Goal: Task Accomplishment & Management: Manage account settings

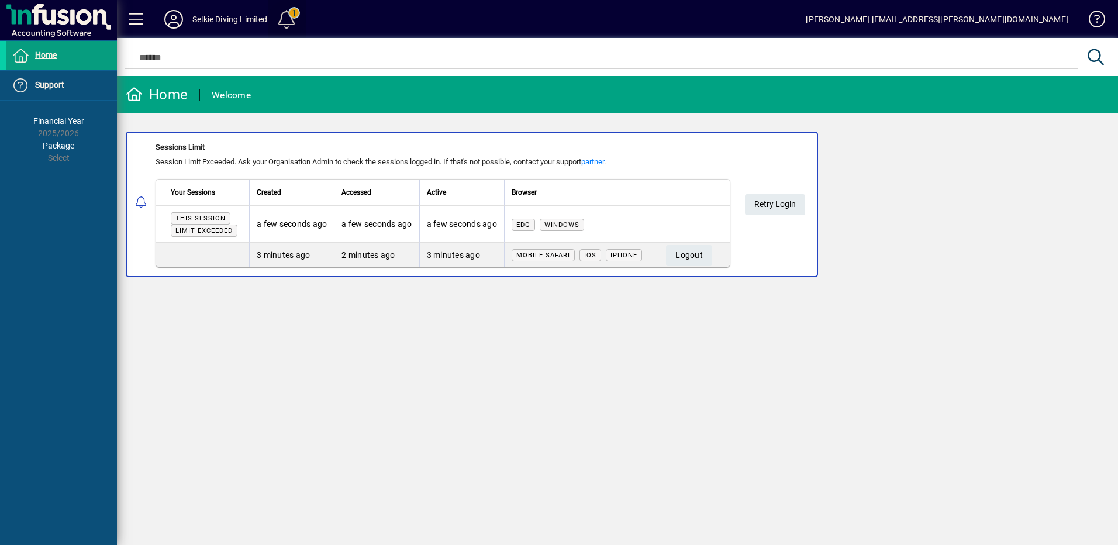
click at [290, 17] on span at bounding box center [286, 19] width 28 height 28
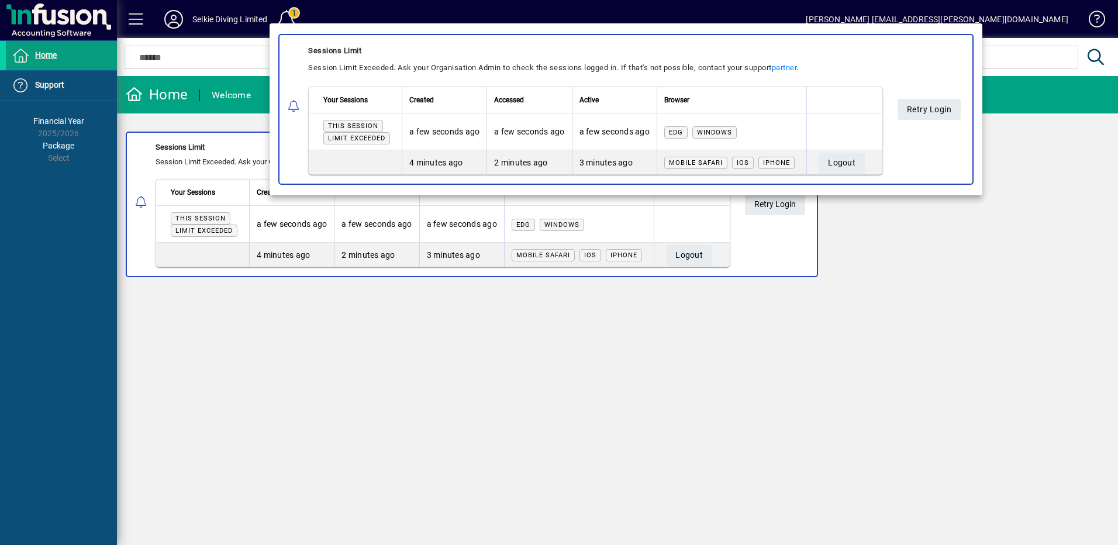
click at [872, 250] on div at bounding box center [559, 272] width 1118 height 545
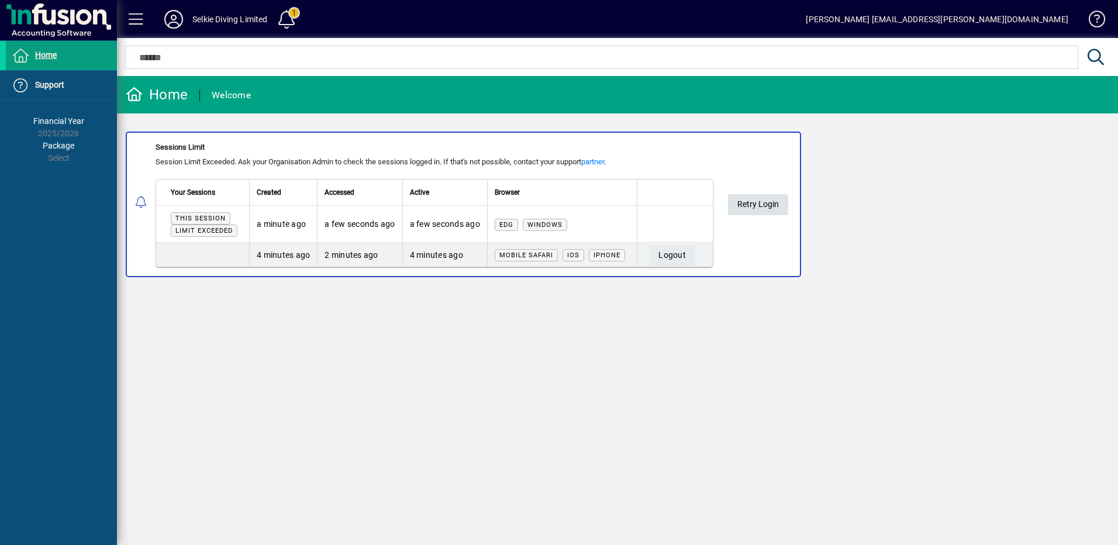
click at [767, 205] on span "Retry Login" at bounding box center [758, 204] width 42 height 19
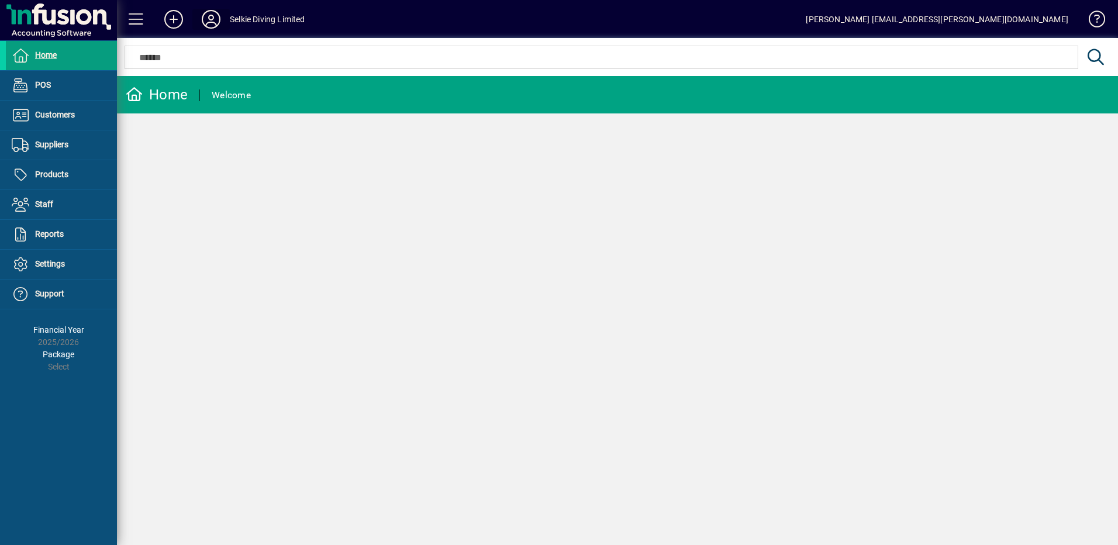
click at [207, 16] on icon at bounding box center [210, 19] width 23 height 19
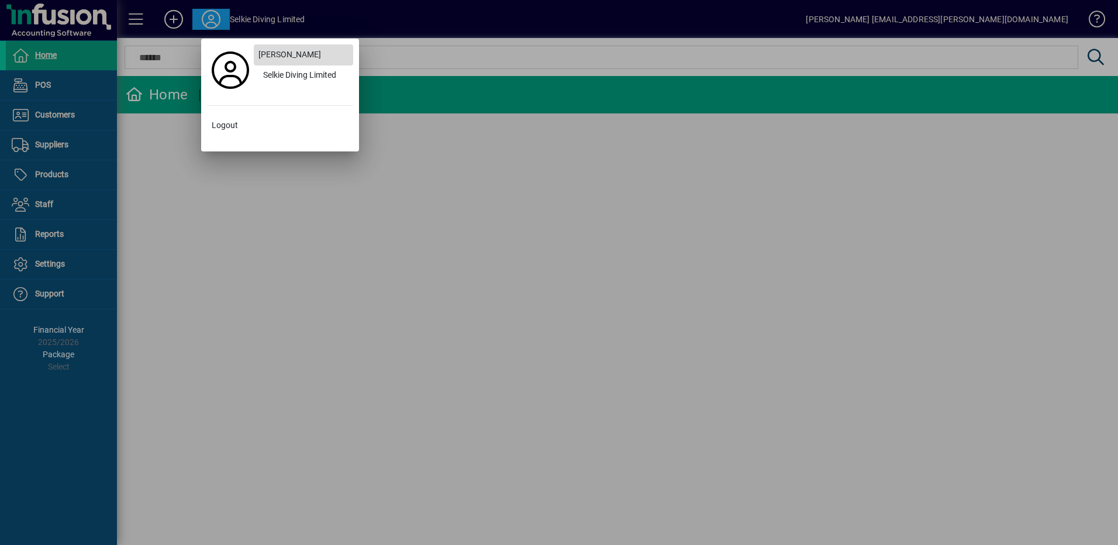
click at [281, 52] on span "[PERSON_NAME]" at bounding box center [289, 55] width 63 height 12
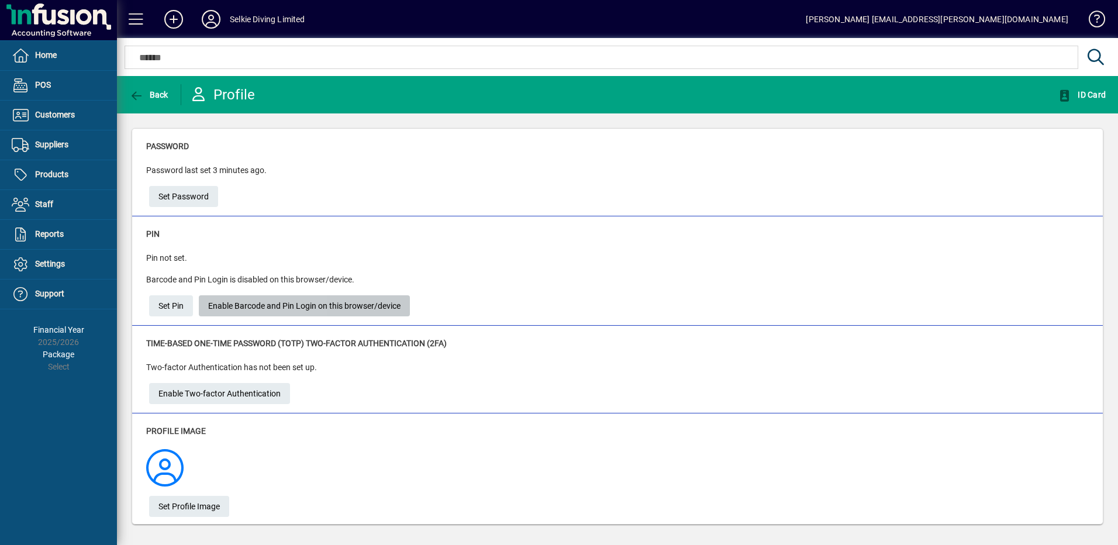
click at [220, 306] on span "Enable Barcode and Pin Login on this browser/device" at bounding box center [304, 305] width 192 height 19
click at [171, 305] on span "Set Pin" at bounding box center [170, 305] width 25 height 19
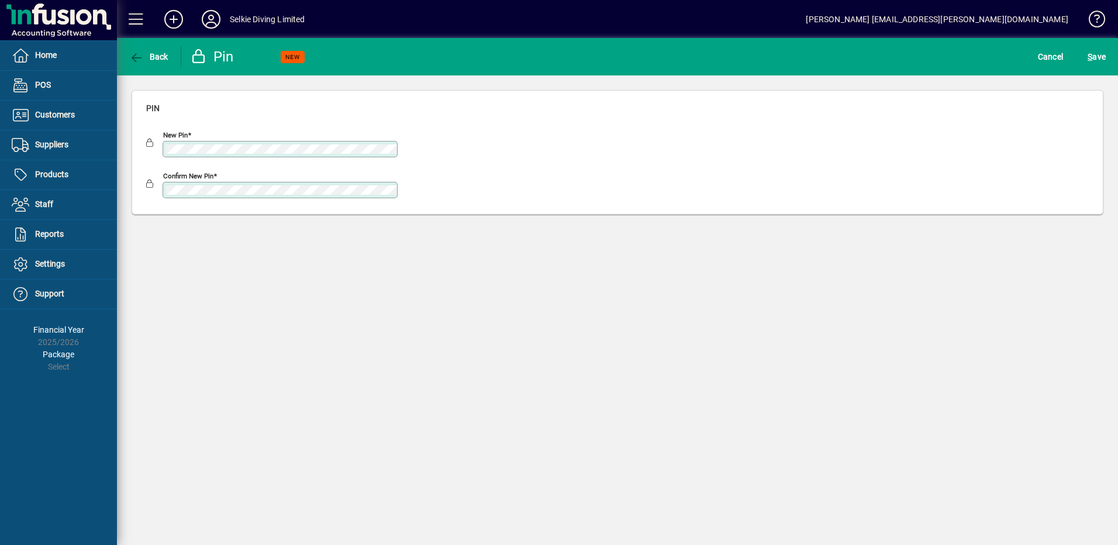
click at [271, 293] on div "Back Pin NEW Cancel S ave Pin New pin Confirm new pin" at bounding box center [617, 291] width 1001 height 507
click at [1089, 57] on span "S" at bounding box center [1089, 56] width 5 height 9
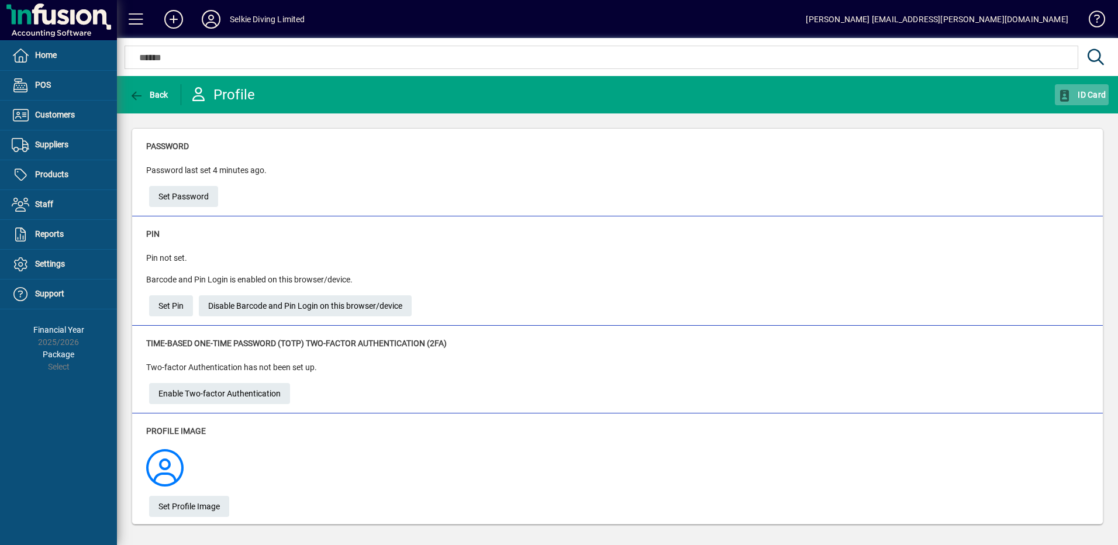
click at [1083, 94] on span "ID Card" at bounding box center [1082, 94] width 48 height 9
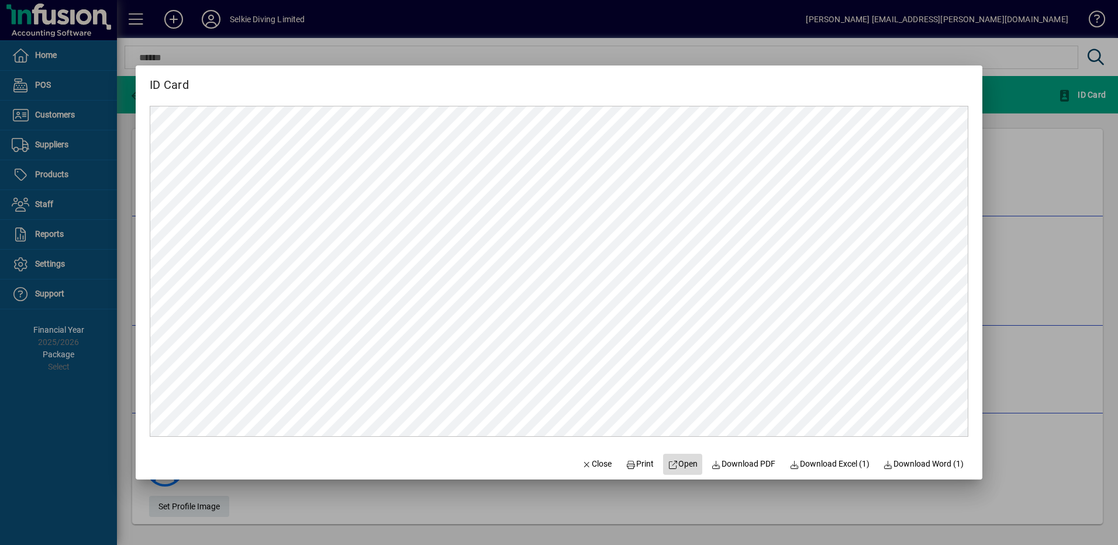
click at [673, 465] on span "Open" at bounding box center [683, 464] width 30 height 12
click at [588, 462] on span "Close" at bounding box center [597, 464] width 30 height 12
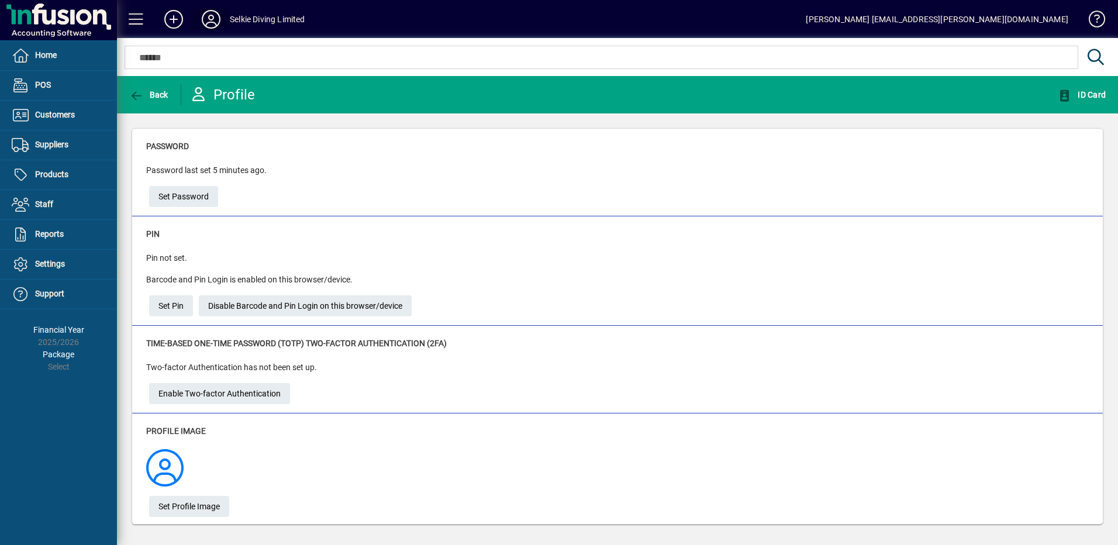
click at [209, 20] on icon at bounding box center [210, 19] width 23 height 19
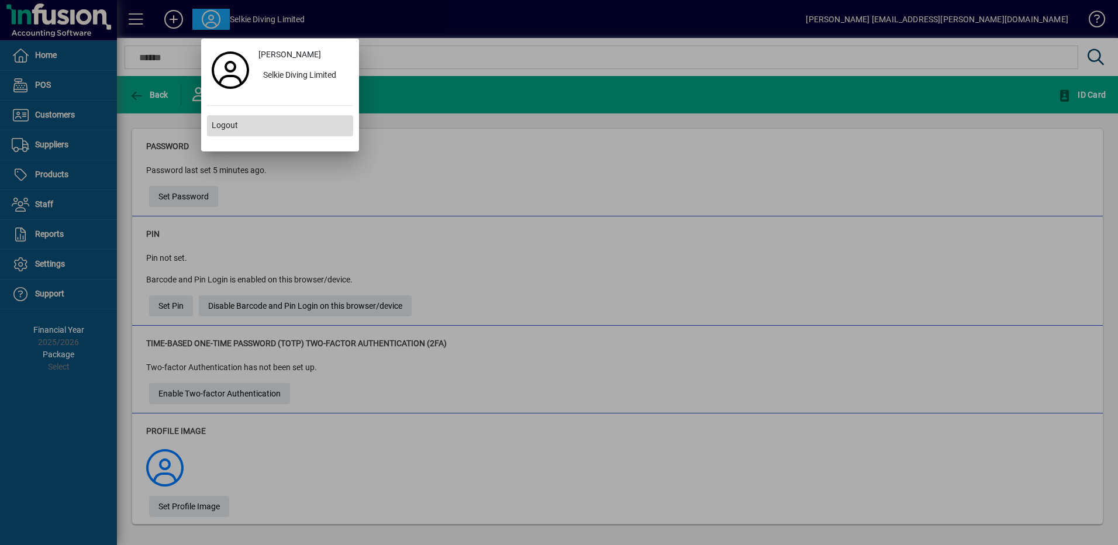
drag, startPoint x: 233, startPoint y: 120, endPoint x: 243, endPoint y: 132, distance: 14.5
click at [233, 121] on span "Logout" at bounding box center [225, 125] width 26 height 12
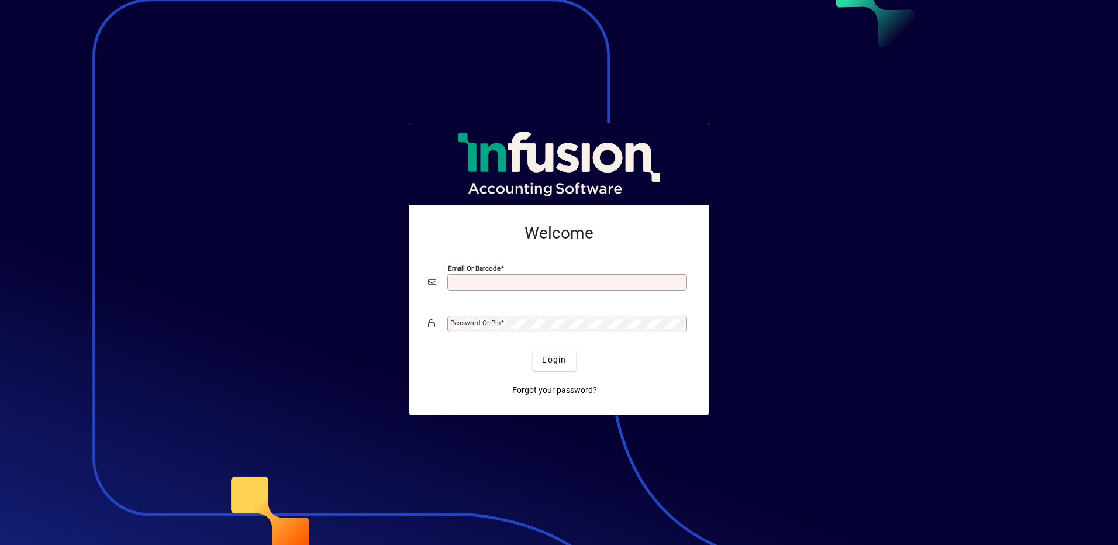
click at [597, 281] on input "Email or Barcode" at bounding box center [568, 282] width 236 height 9
type input "**********"
click at [553, 317] on div "Password or Pin" at bounding box center [567, 324] width 240 height 16
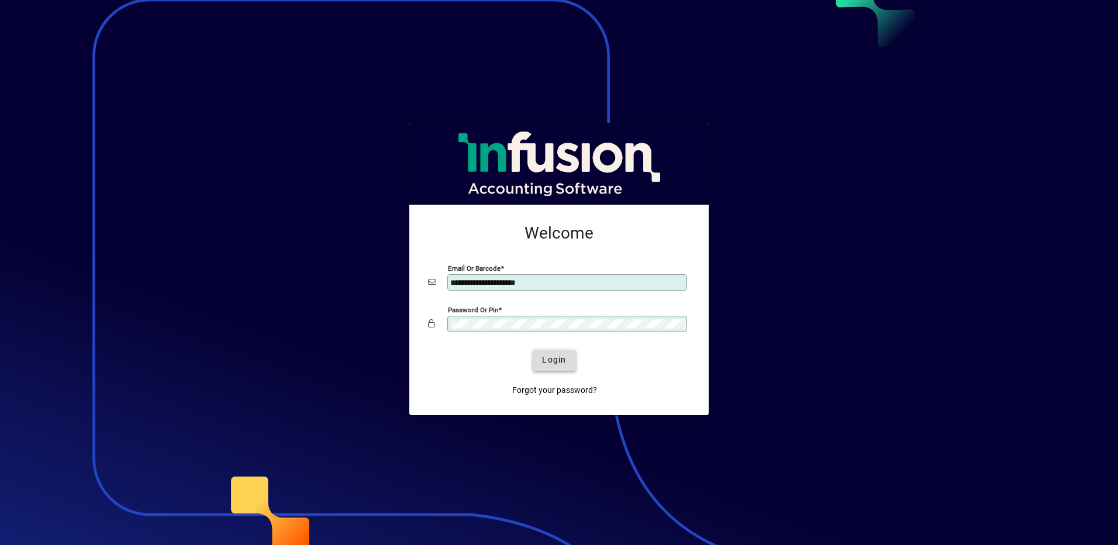
click at [572, 353] on span "submit" at bounding box center [554, 360] width 43 height 28
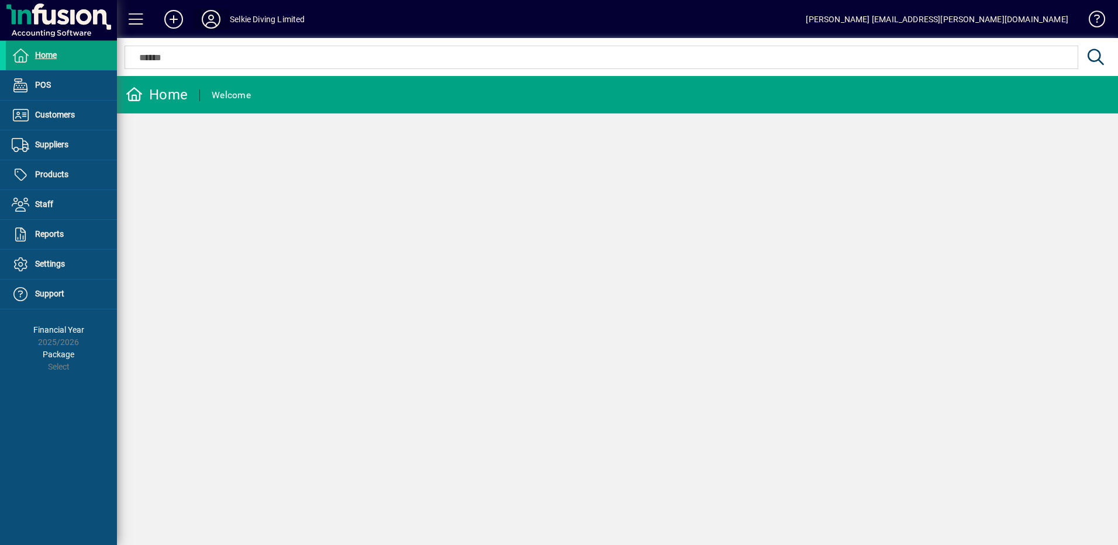
click at [200, 26] on icon at bounding box center [210, 19] width 23 height 19
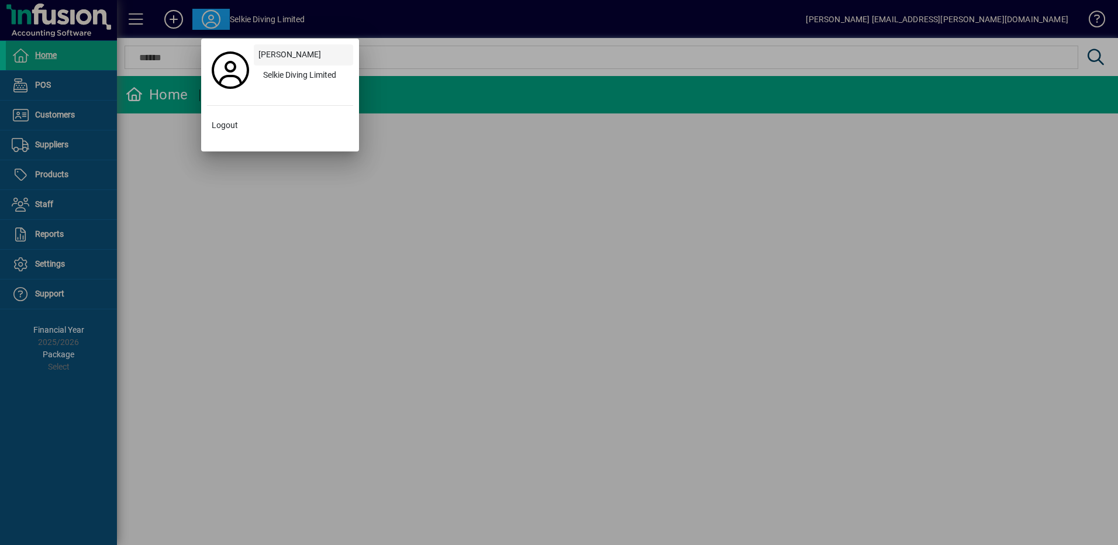
click at [287, 55] on span "[PERSON_NAME]" at bounding box center [289, 55] width 63 height 12
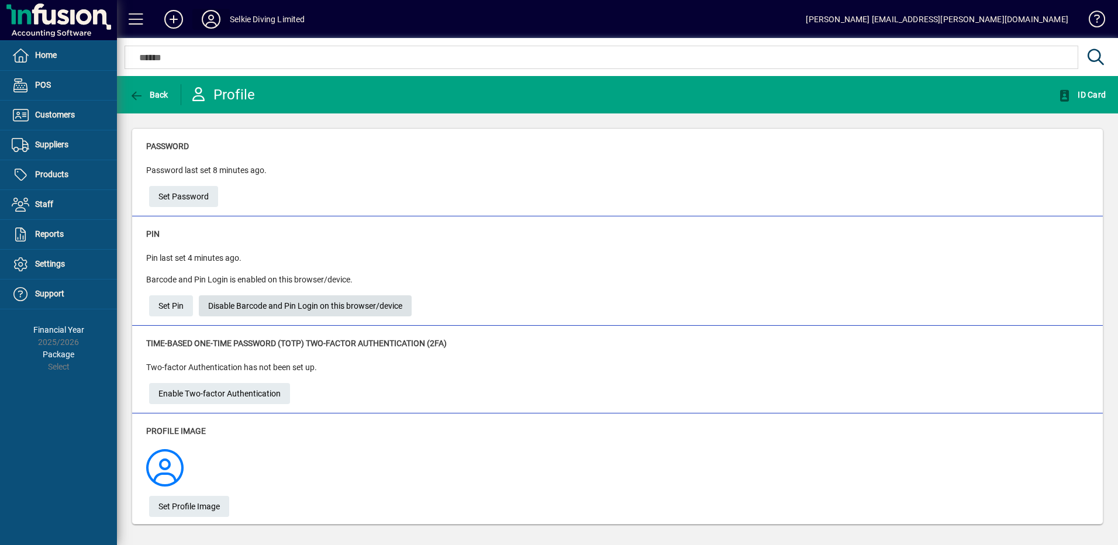
click at [302, 307] on span "Disable Barcode and Pin Login on this browser/device" at bounding box center [305, 305] width 194 height 19
click at [372, 309] on span "Enable Barcode and Pin Login on this browser/device" at bounding box center [304, 305] width 192 height 19
click at [184, 308] on span "Set Pin" at bounding box center [170, 305] width 25 height 19
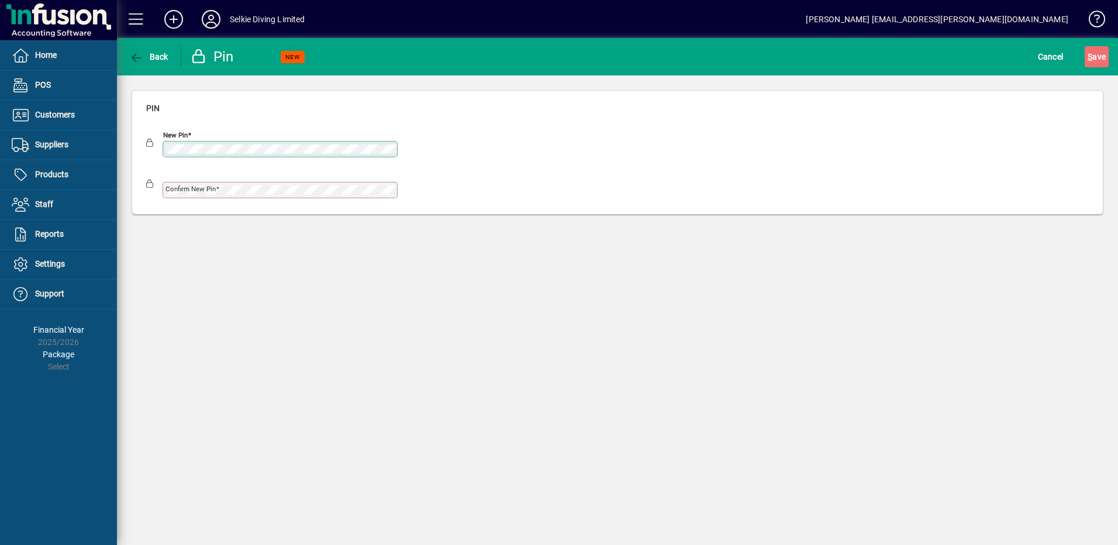
click at [202, 188] on mat-label "Confirm new pin" at bounding box center [190, 189] width 50 height 8
click at [1089, 48] on span "S ave" at bounding box center [1096, 56] width 18 height 19
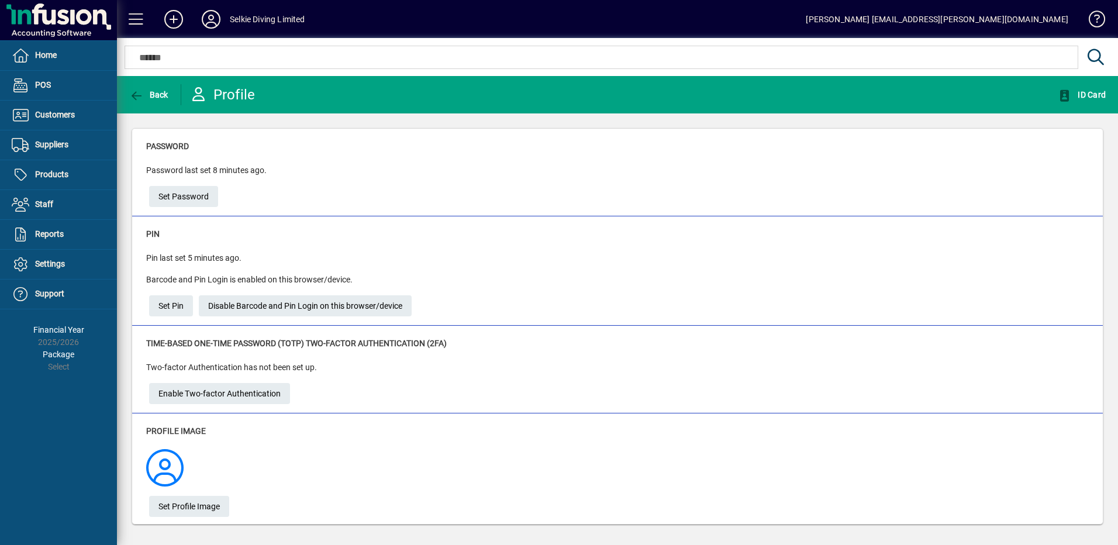
scroll to position [2, 0]
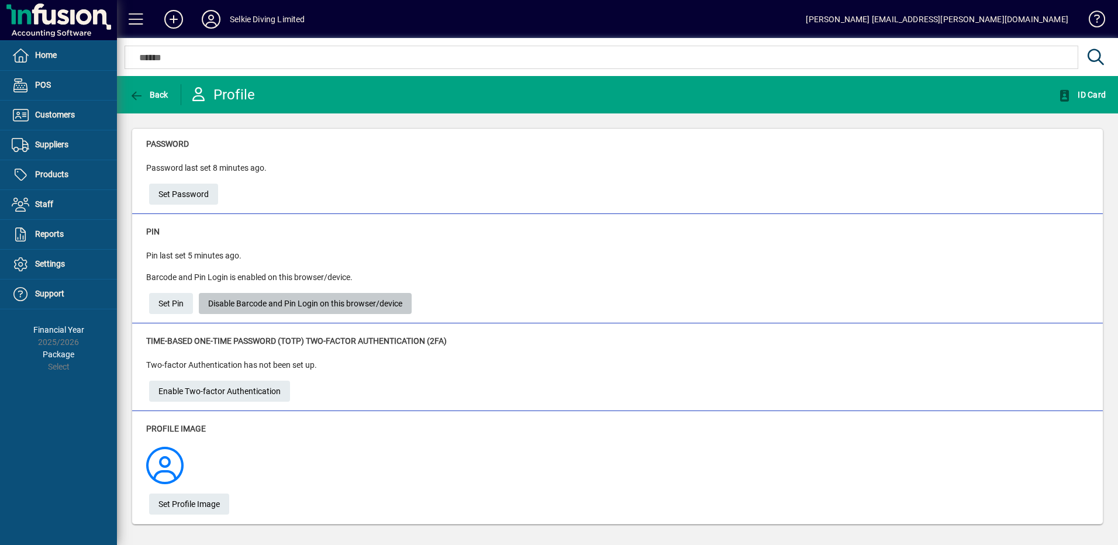
click at [285, 302] on span "Disable Barcode and Pin Login on this browser/device" at bounding box center [305, 303] width 194 height 19
click at [292, 295] on span "Enable Barcode and Pin Login on this browser/device" at bounding box center [304, 303] width 192 height 19
click at [160, 305] on span "Set Pin" at bounding box center [170, 303] width 25 height 19
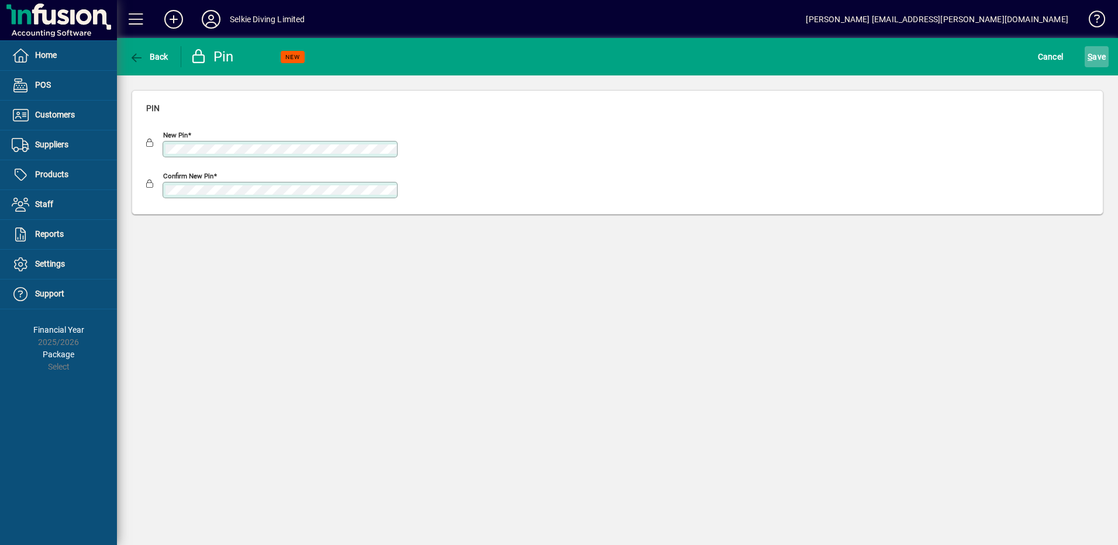
click at [1104, 63] on span "S ave" at bounding box center [1096, 56] width 18 height 19
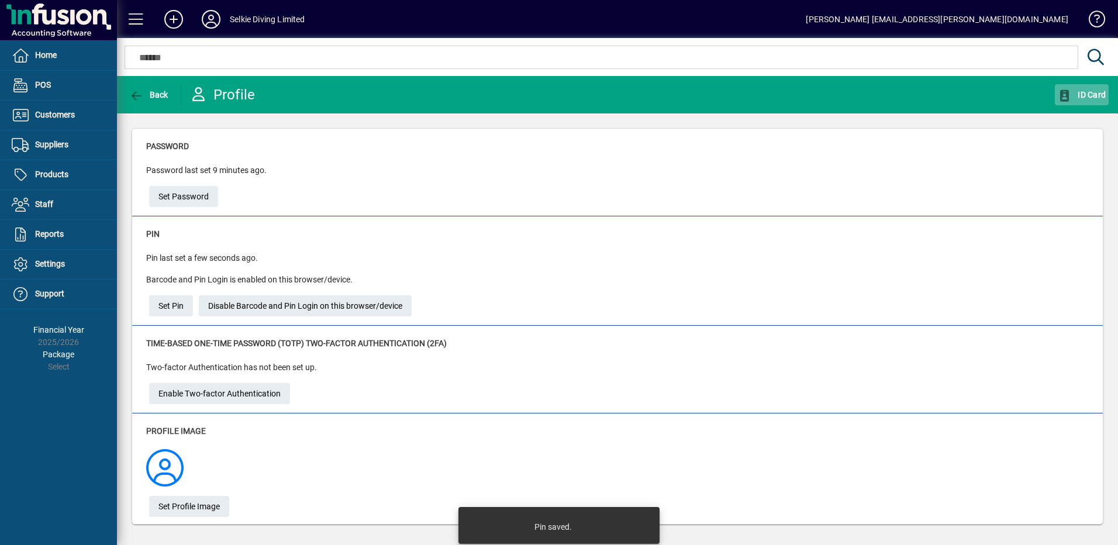
click at [1070, 94] on icon "button" at bounding box center [1065, 96] width 15 height 12
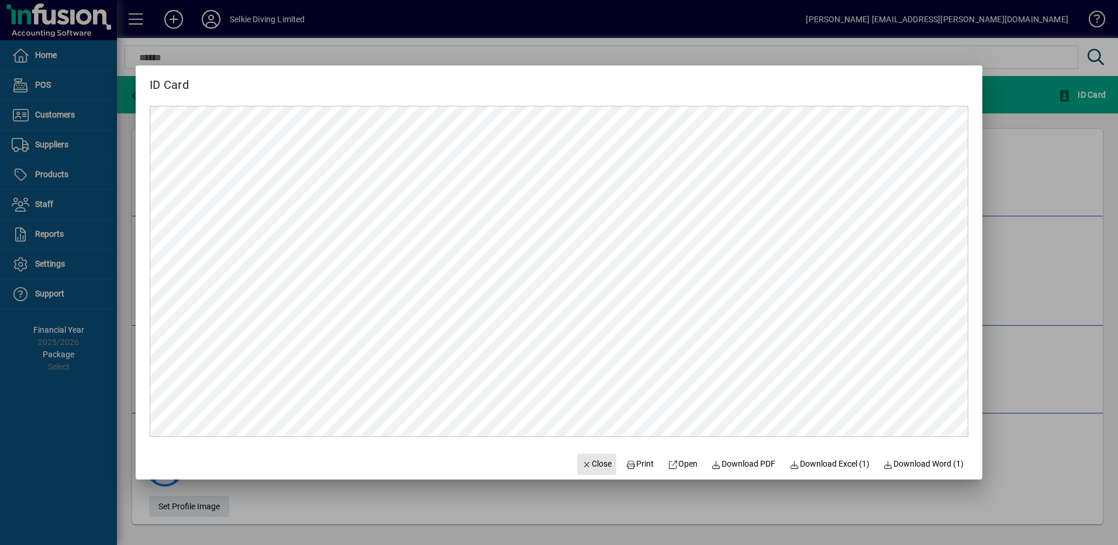
drag, startPoint x: 593, startPoint y: 463, endPoint x: 574, endPoint y: 476, distance: 23.0
click at [593, 462] on span "Close" at bounding box center [597, 464] width 30 height 12
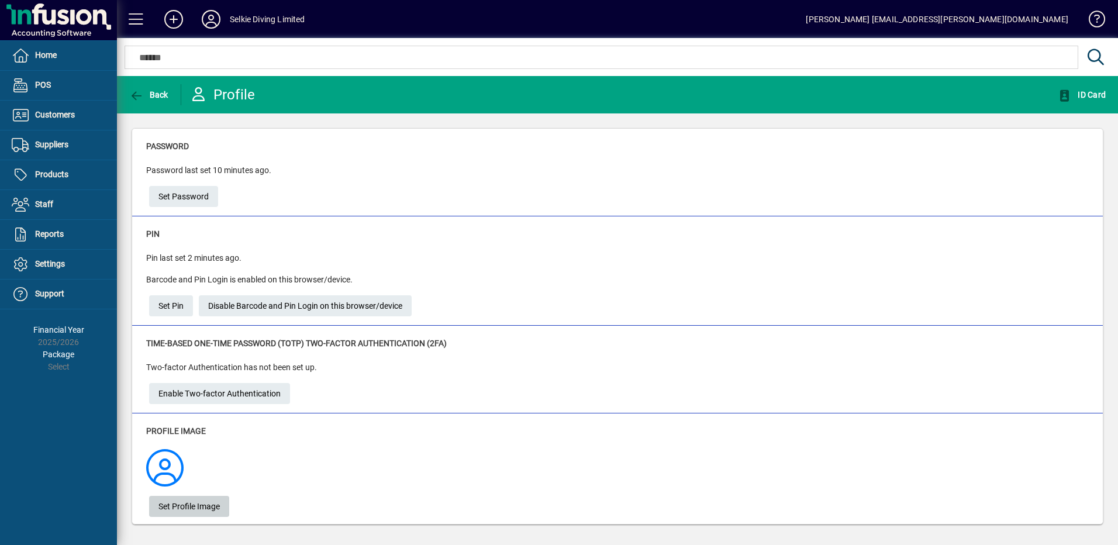
click at [205, 509] on span "Set Profile Image" at bounding box center [188, 506] width 61 height 19
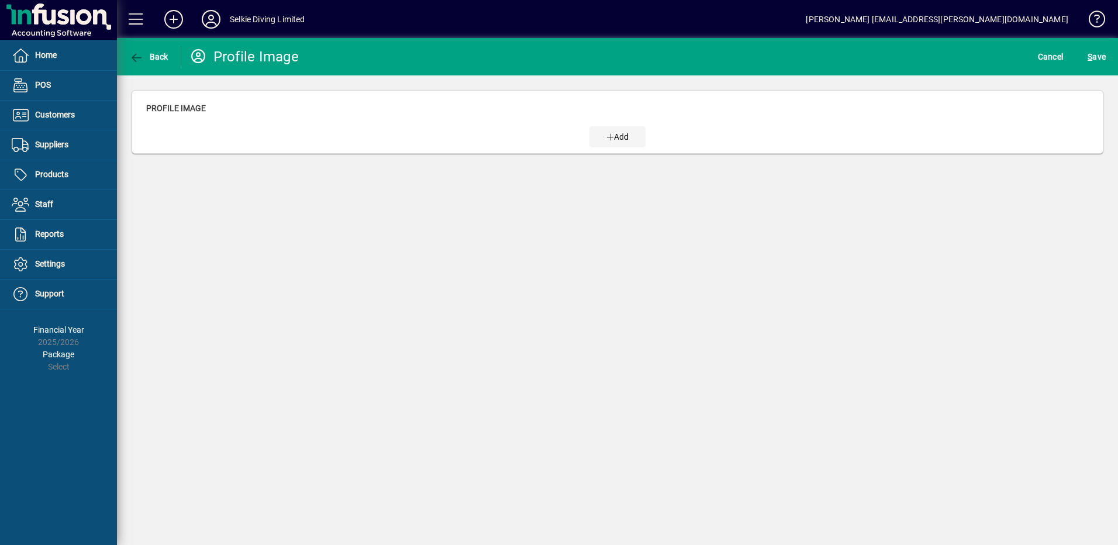
click at [628, 143] on div "Add" at bounding box center [617, 137] width 56 height 12
click at [154, 52] on button "Back" at bounding box center [148, 56] width 45 height 21
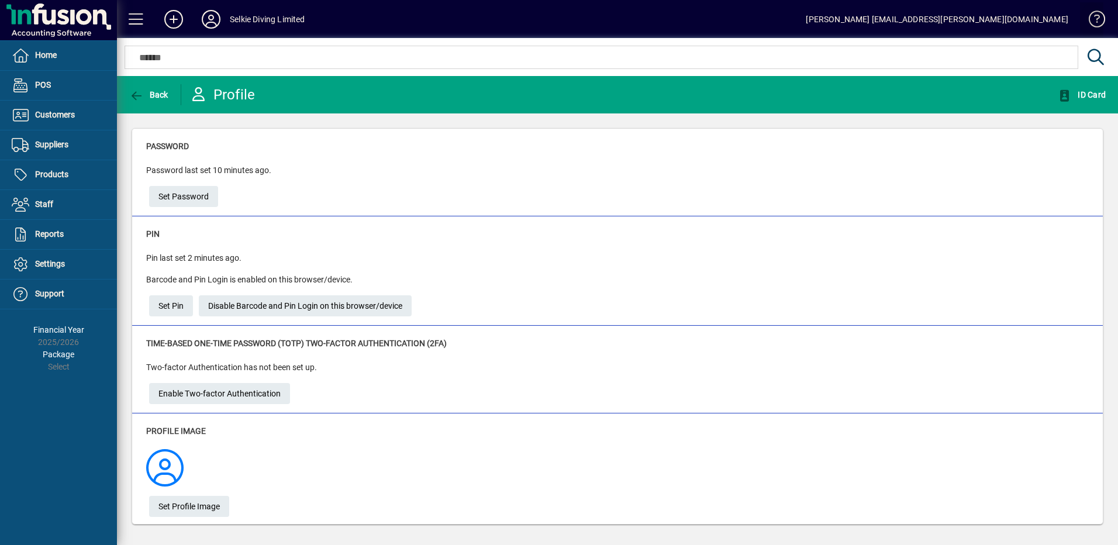
click at [1098, 20] on span at bounding box center [1091, 22] width 28 height 28
